Goal: Task Accomplishment & Management: Use online tool/utility

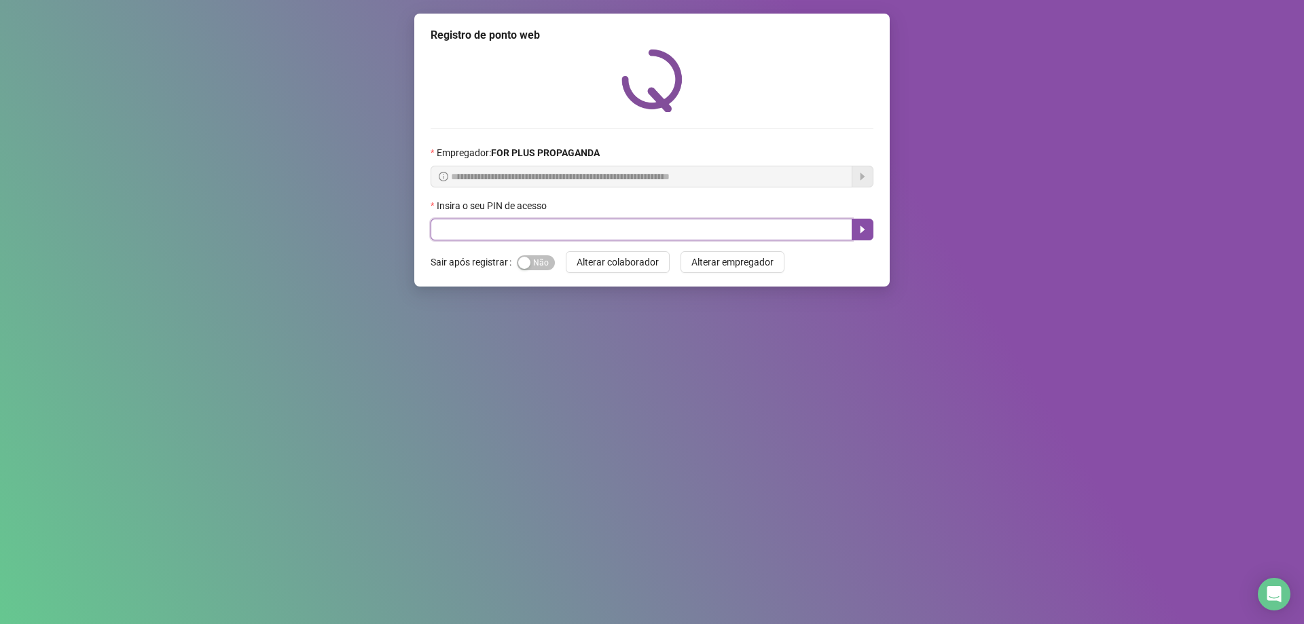
click at [491, 238] on input "text" at bounding box center [642, 230] width 422 height 22
type input "*****"
click at [545, 264] on span "Sim Não" at bounding box center [536, 262] width 38 height 15
click at [863, 230] on icon "caret-right" at bounding box center [862, 229] width 5 height 7
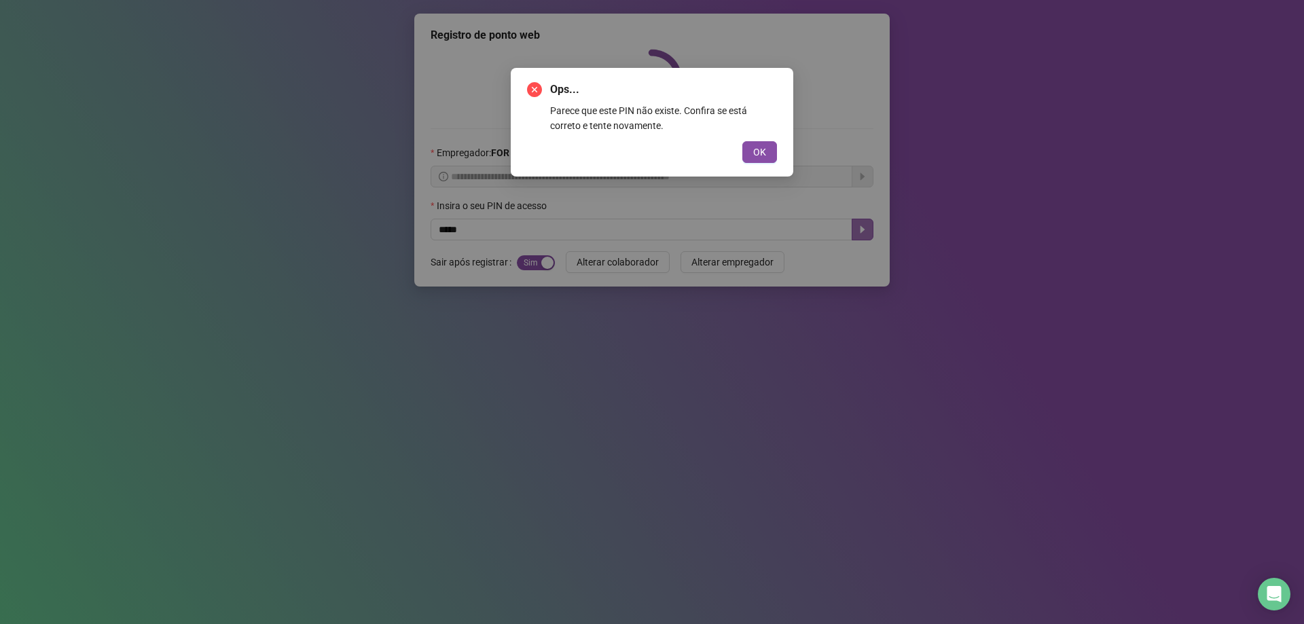
drag, startPoint x: 763, startPoint y: 151, endPoint x: 594, endPoint y: 176, distance: 170.9
click at [764, 151] on span "OK" at bounding box center [759, 152] width 13 height 15
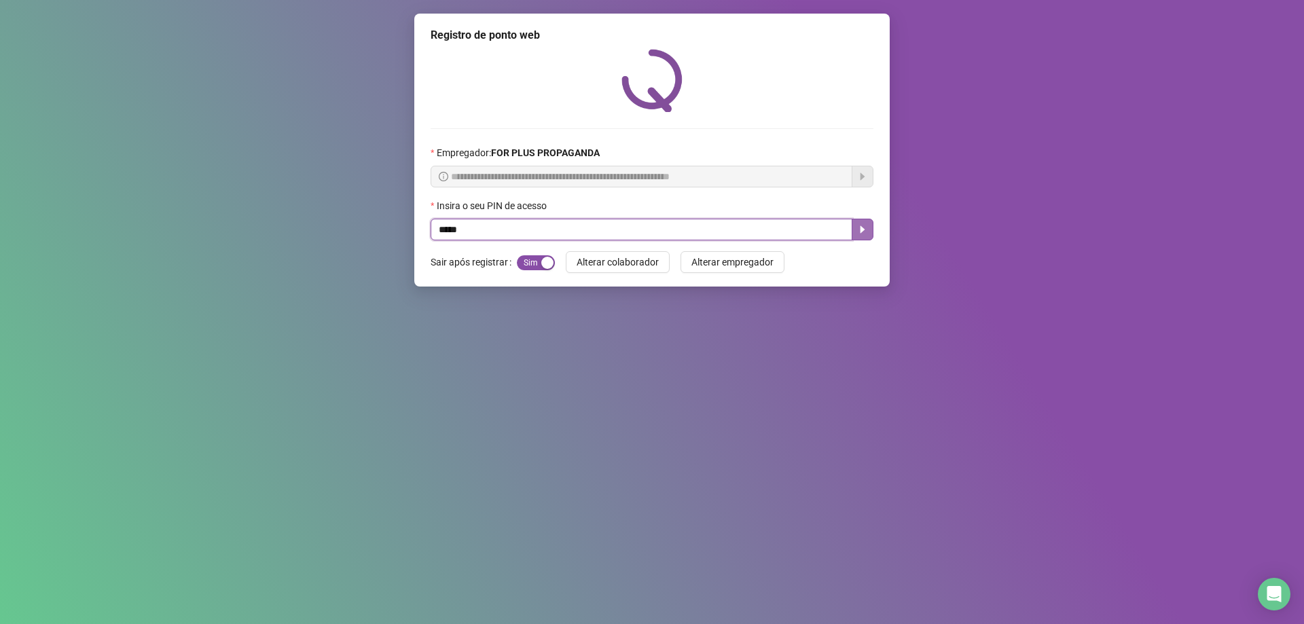
drag, startPoint x: 496, startPoint y: 233, endPoint x: 553, endPoint y: 232, distance: 57.1
click at [497, 232] on input "*****" at bounding box center [642, 230] width 422 height 22
click at [853, 234] on button "button" at bounding box center [863, 230] width 22 height 22
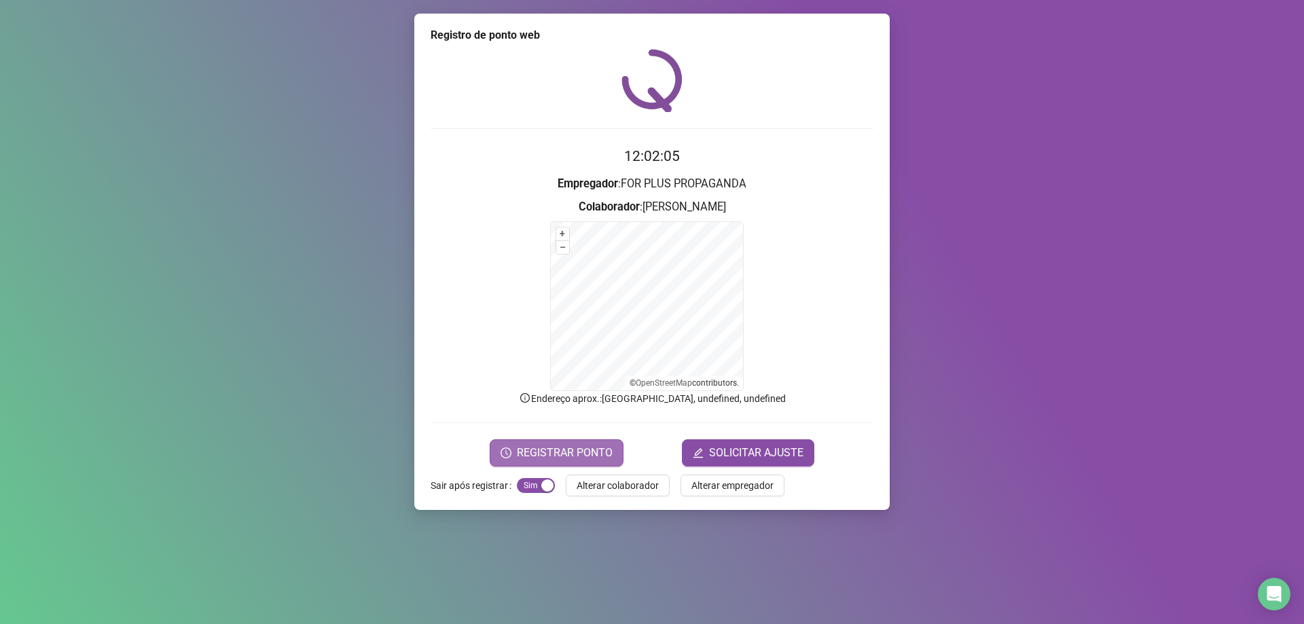
click at [565, 448] on span "REGISTRAR PONTO" at bounding box center [565, 453] width 96 height 16
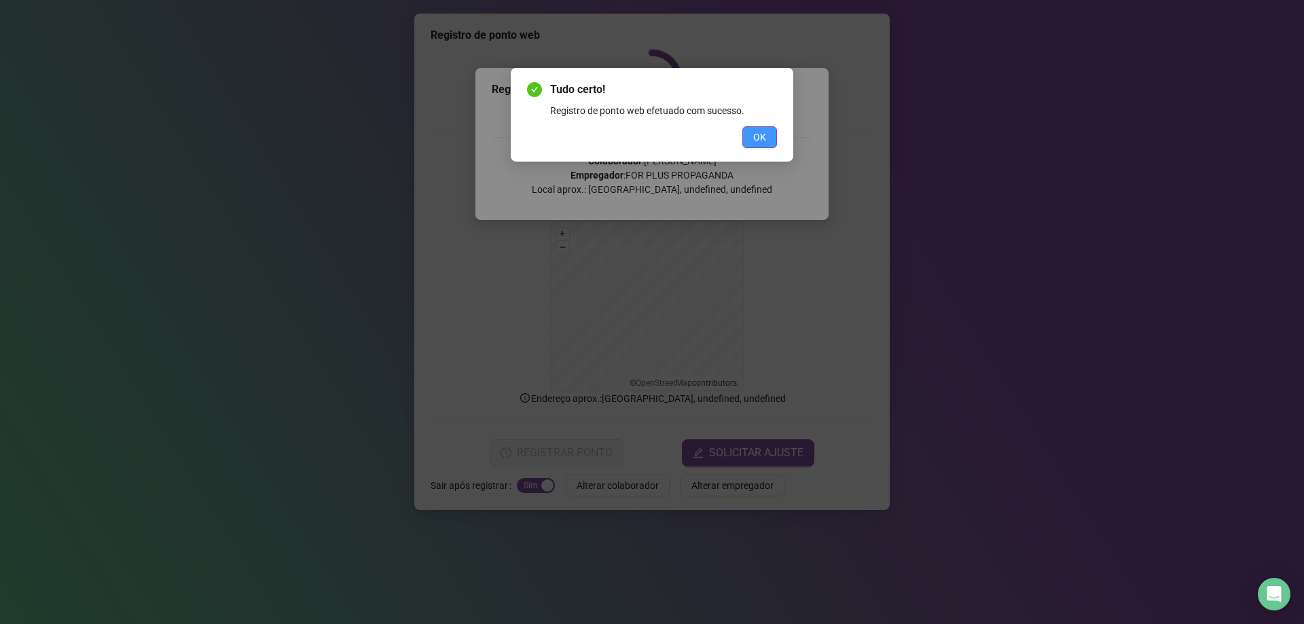
click at [760, 132] on span "OK" at bounding box center [759, 137] width 13 height 15
